Goal: Complete application form: Complete application form

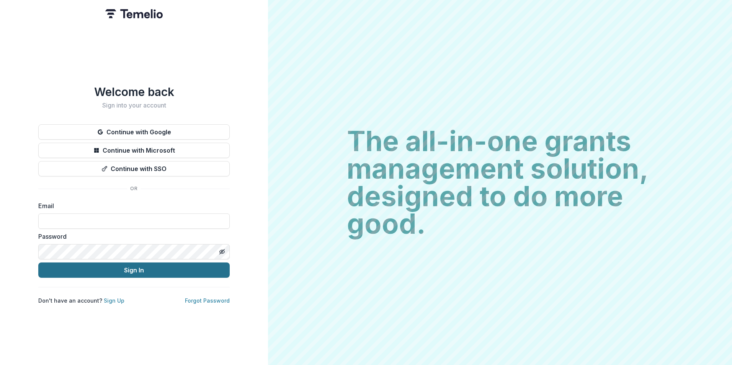
type input "**********"
drag, startPoint x: 119, startPoint y: 267, endPoint x: 115, endPoint y: 266, distance: 4.5
click at [118, 267] on button "Sign In" at bounding box center [134, 270] width 192 height 15
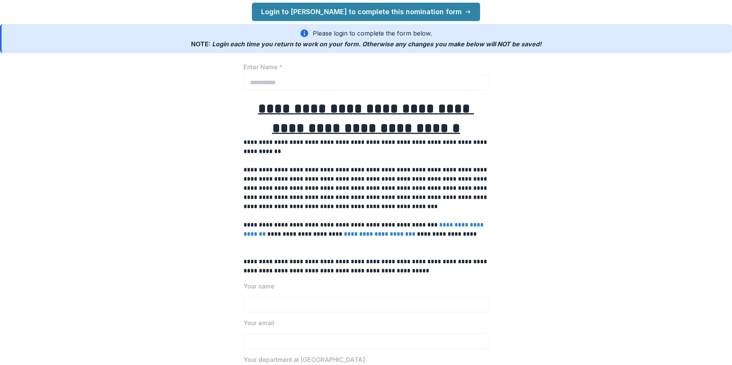
scroll to position [77, 0]
